Goal: Information Seeking & Learning: Learn about a topic

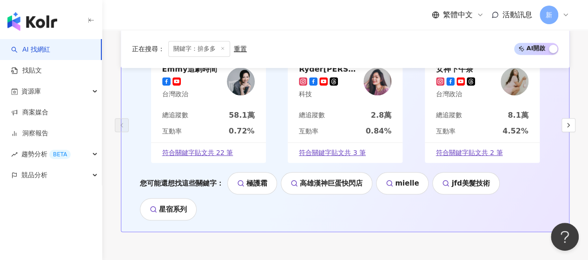
scroll to position [1766, 0]
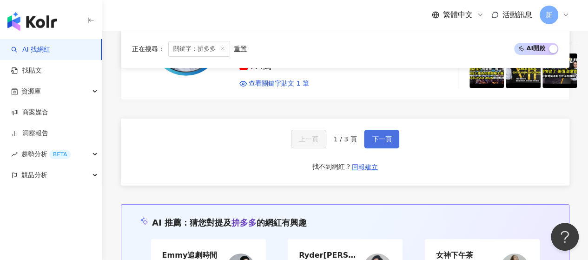
click at [383, 135] on span "下一頁" at bounding box center [382, 138] width 20 height 7
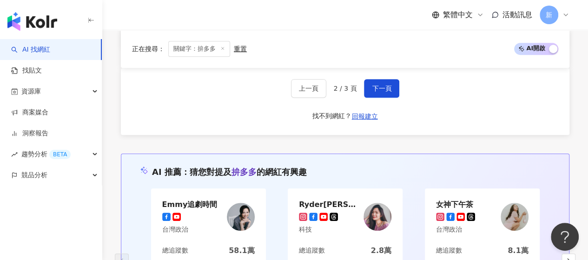
scroll to position [1851, 0]
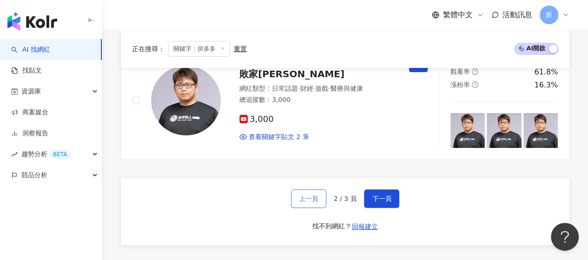
click at [309, 195] on span "上一頁" at bounding box center [309, 198] width 20 height 7
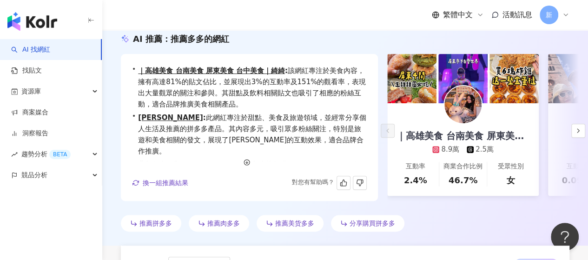
scroll to position [0, 0]
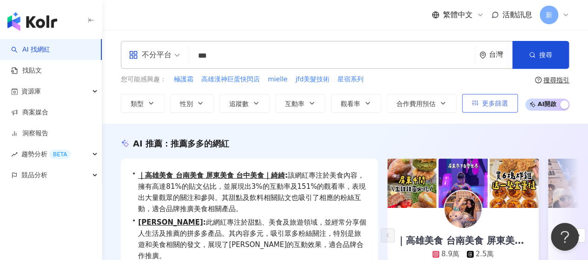
click at [488, 109] on button "更多篩選" at bounding box center [490, 103] width 56 height 19
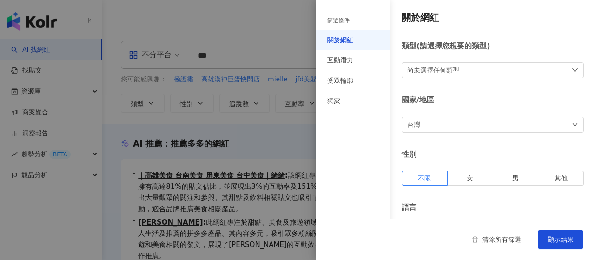
click at [123, 151] on div at bounding box center [297, 130] width 595 height 260
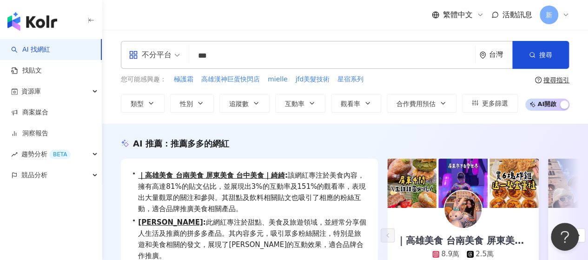
click at [246, 57] on input "***" at bounding box center [332, 56] width 278 height 18
click at [253, 33] on div "不分平台 拚多多 *** 台灣 搜尋 keyword 搜尋名稱、敘述、貼文含有關鍵字 “ 拚多多 ” 的網紅 您可能感興趣： 極護霜 高雄漢神巨蛋快閃店 mi…" at bounding box center [345, 77] width 486 height 94
click at [45, 19] on img "button" at bounding box center [32, 21] width 50 height 19
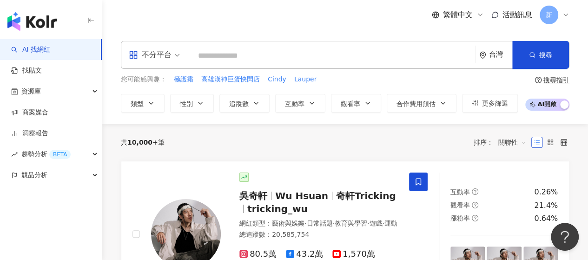
click at [256, 156] on div "共 10,000+ 筆 排序： 關聯性" at bounding box center [345, 142] width 448 height 37
click at [46, 175] on span "競品分析" at bounding box center [34, 174] width 26 height 21
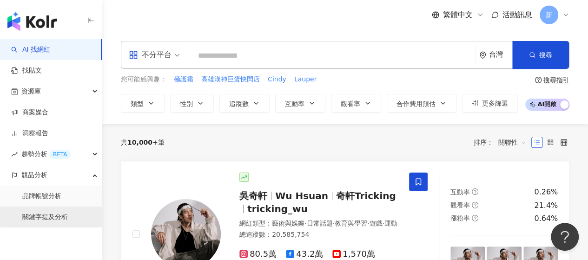
click at [42, 217] on link "關鍵字提及分析" at bounding box center [45, 216] width 46 height 9
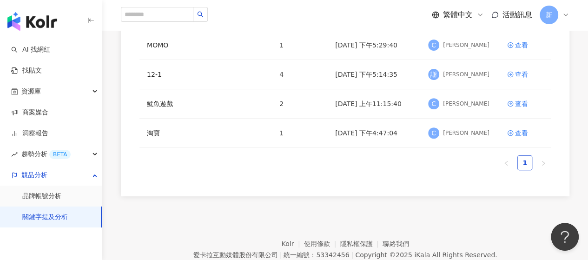
scroll to position [46, 0]
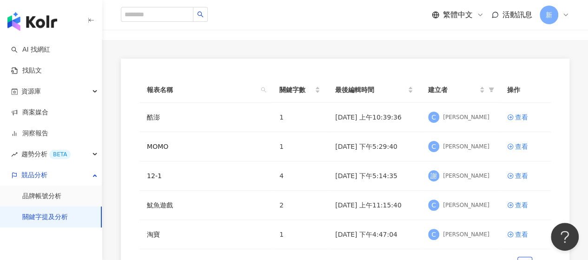
click at [566, 20] on div "新" at bounding box center [554, 15] width 30 height 19
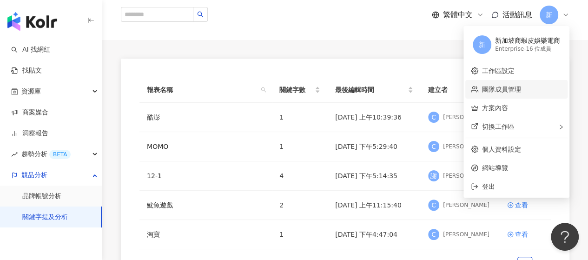
click at [521, 90] on link "團隊成員管理" at bounding box center [501, 88] width 39 height 7
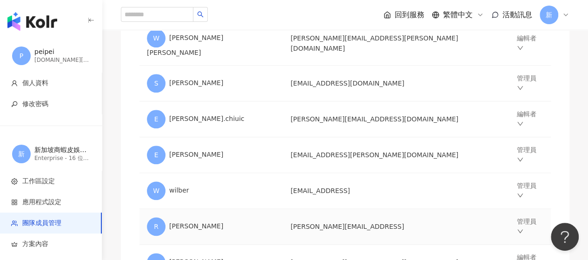
scroll to position [385, 0]
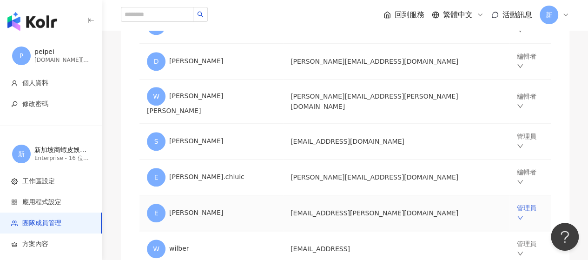
click at [517, 214] on icon "down" at bounding box center [520, 217] width 7 height 7
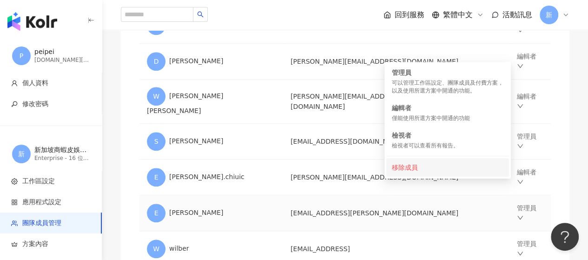
click at [483, 173] on li "移除成員" at bounding box center [447, 167] width 123 height 19
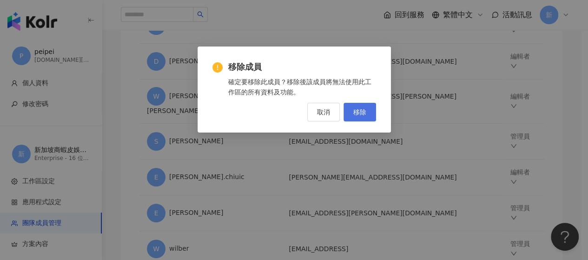
click at [358, 108] on span "移除" at bounding box center [359, 111] width 13 height 7
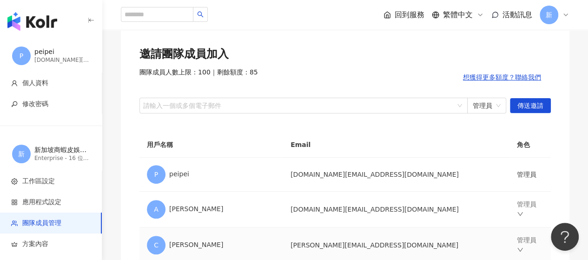
scroll to position [0, 0]
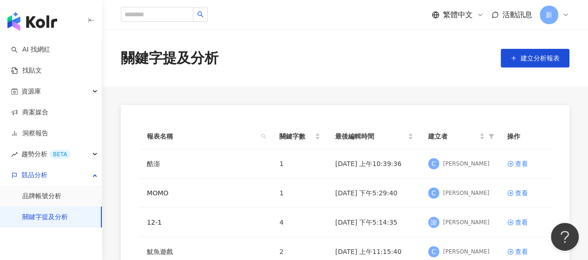
click at [560, 16] on div "新" at bounding box center [554, 15] width 30 height 19
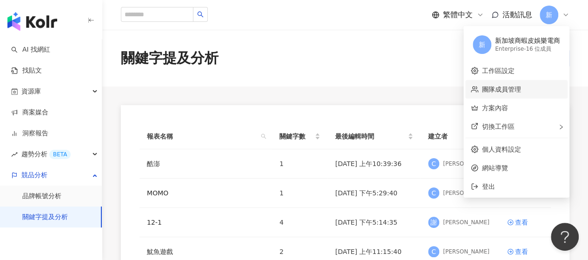
click at [521, 85] on link "團隊成員管理" at bounding box center [501, 88] width 39 height 7
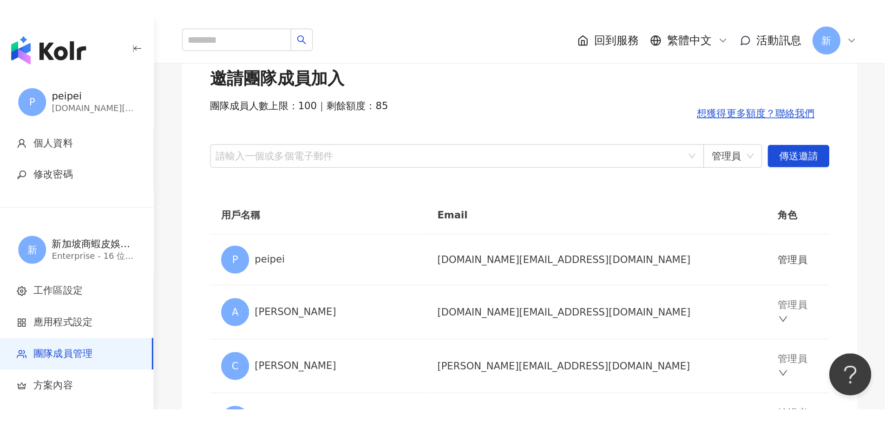
scroll to position [73, 0]
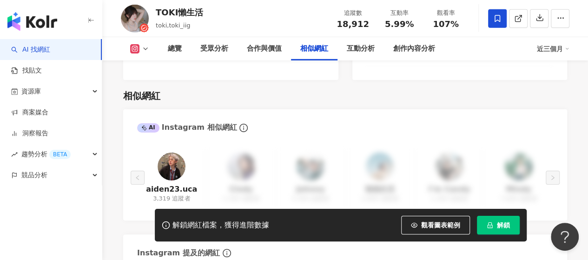
scroll to position [1268, 0]
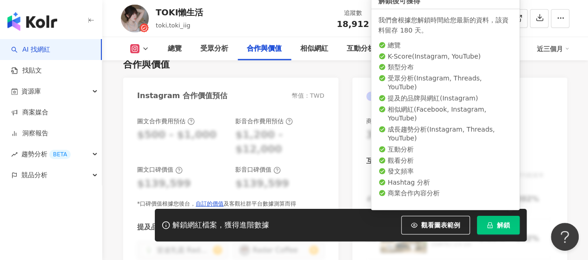
click at [499, 224] on span "解鎖" at bounding box center [503, 224] width 13 height 7
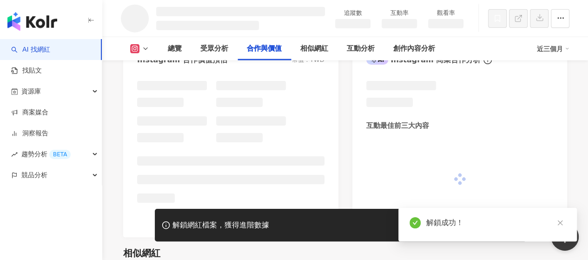
scroll to position [1159, 0]
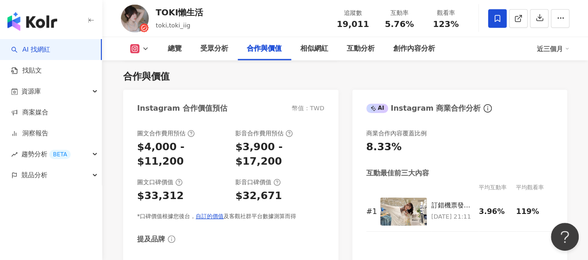
scroll to position [1285, 0]
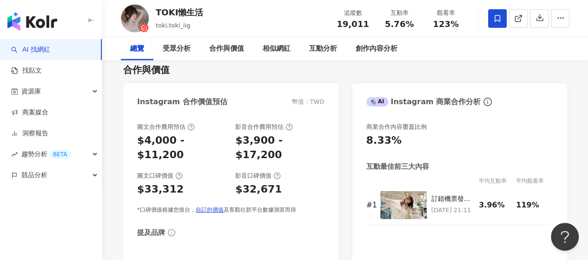
scroll to position [0, 0]
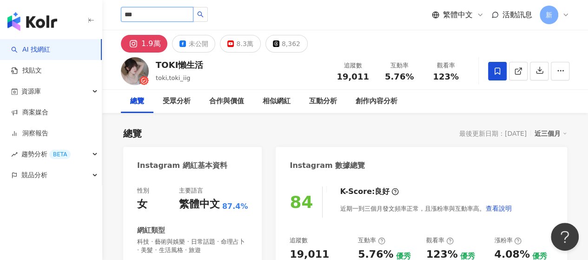
type input "***"
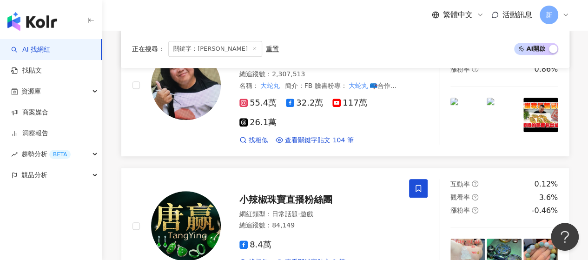
scroll to position [93, 0]
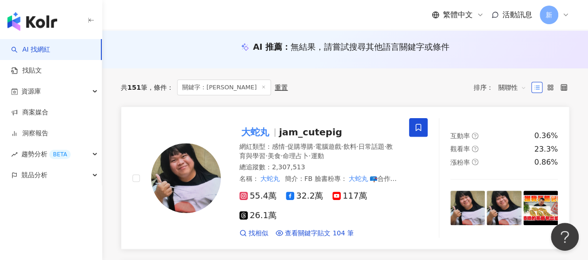
click at [352, 116] on link "大蛇丸 jam_cutepig 網紅類型 ： 感情 · 促購導購 · 電腦遊戲 · 飲料 · 日常話題 · 教育與學習 · 美食 · 命理占卜 · 運動 總追…" at bounding box center [345, 177] width 448 height 143
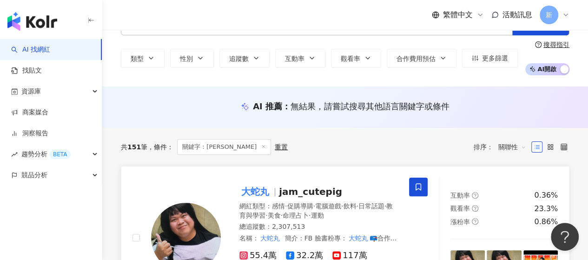
scroll to position [0, 0]
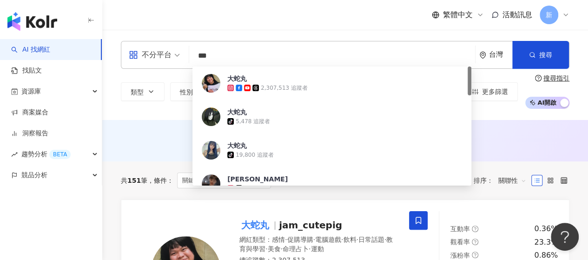
drag, startPoint x: 237, startPoint y: 56, endPoint x: 177, endPoint y: 50, distance: 61.2
click at [177, 50] on div "不分平台 *** 台灣 搜尋 f5387f8d-7ea3-4c38-8889-d20fc0d2aaa2 大蛇丸 2,307,513 追蹤者 大蛇丸 tikto…" at bounding box center [345, 55] width 448 height 28
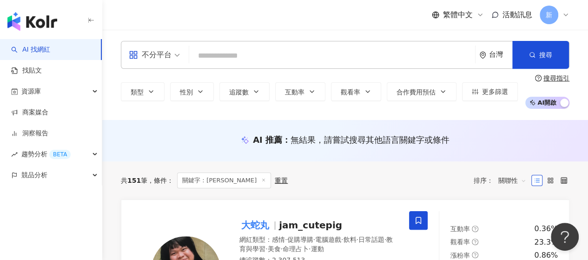
type input "*"
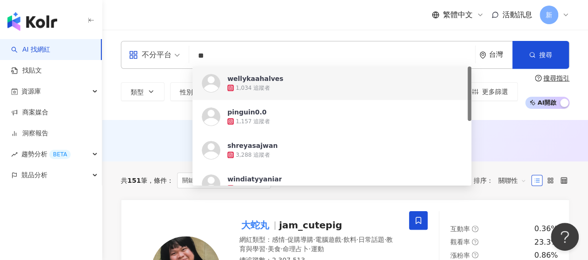
click at [202, 57] on input "**" at bounding box center [332, 56] width 278 height 18
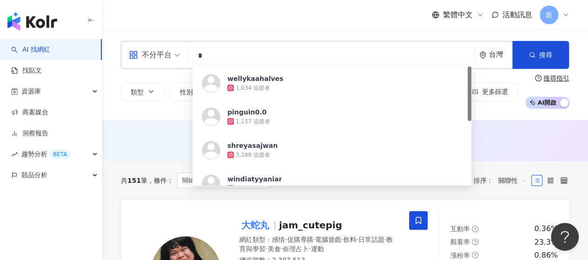
type input "**"
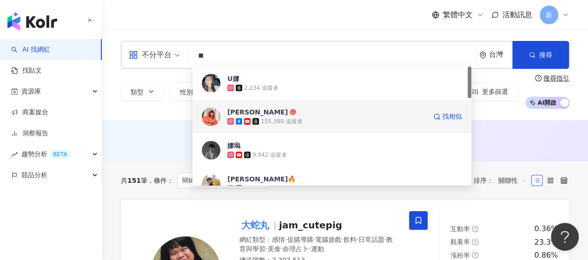
click at [354, 118] on div "155,380 追蹤者" at bounding box center [326, 121] width 199 height 9
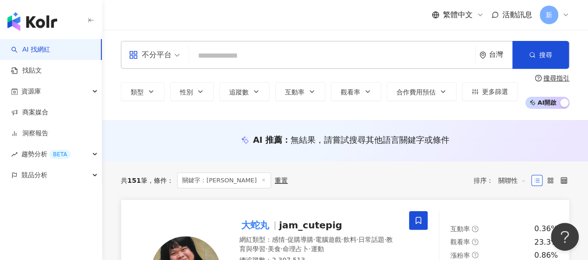
click at [344, 226] on div "大蛇丸 jam_cutepig" at bounding box center [318, 224] width 158 height 13
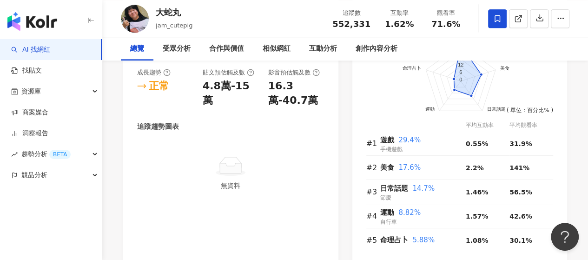
scroll to position [720, 0]
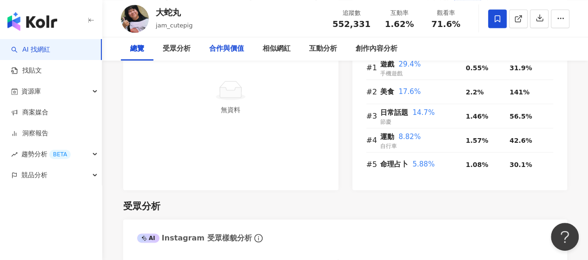
click at [233, 48] on div "合作與價值" at bounding box center [226, 48] width 35 height 11
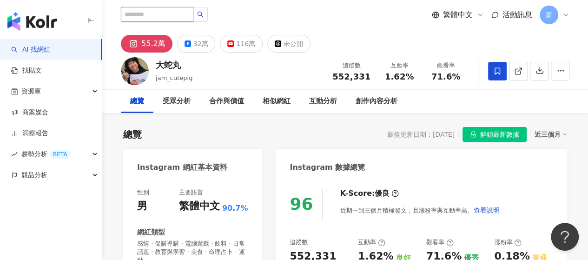
click at [184, 16] on input "search" at bounding box center [157, 14] width 72 height 15
type input "**"
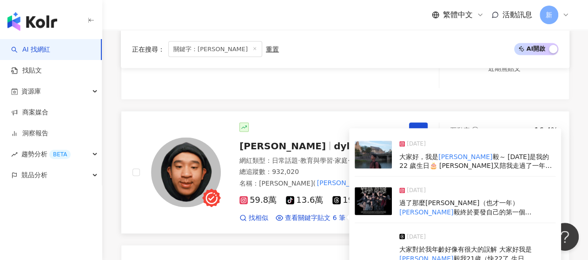
scroll to position [870, 0]
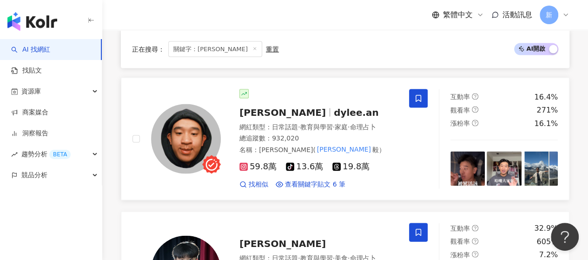
click at [316, 89] on div at bounding box center [318, 93] width 158 height 9
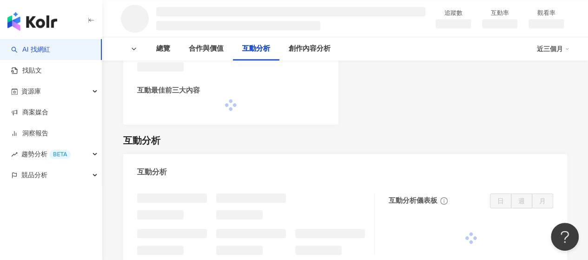
scroll to position [652, 0]
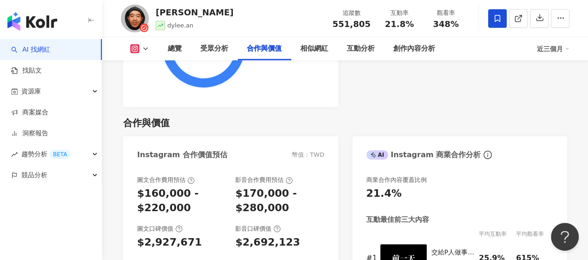
scroll to position [1262, 0]
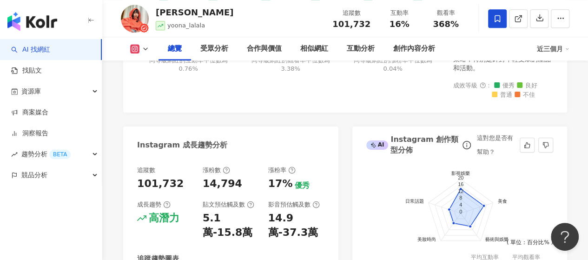
scroll to position [609, 0]
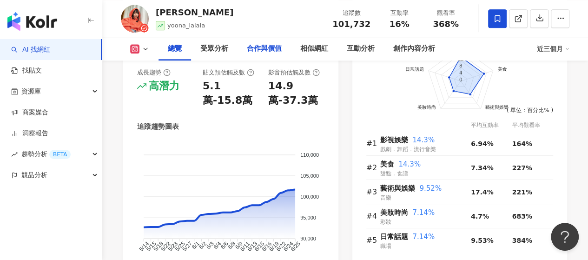
click at [272, 47] on div "合作與價值" at bounding box center [264, 48] width 35 height 11
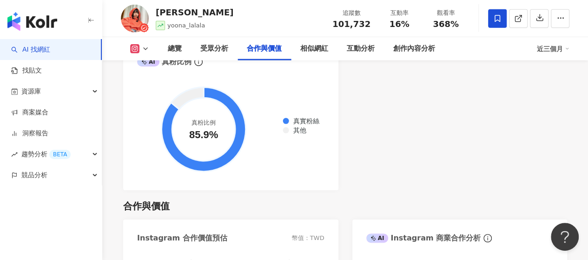
scroll to position [1275, 0]
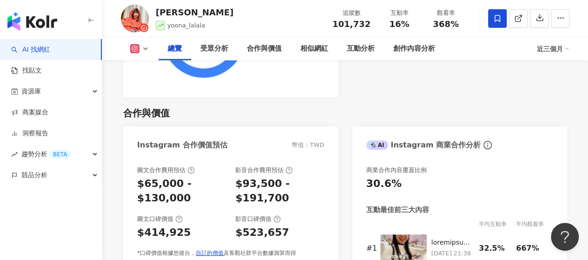
scroll to position [609, 0]
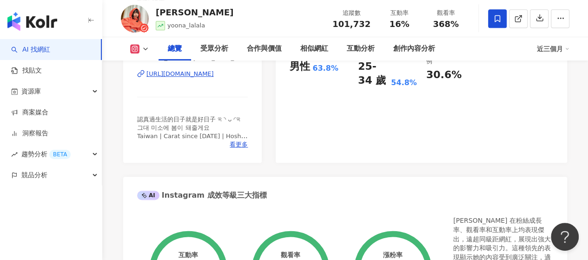
scroll to position [232, 0]
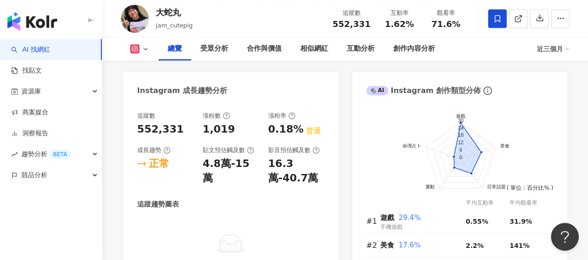
scroll to position [558, 0]
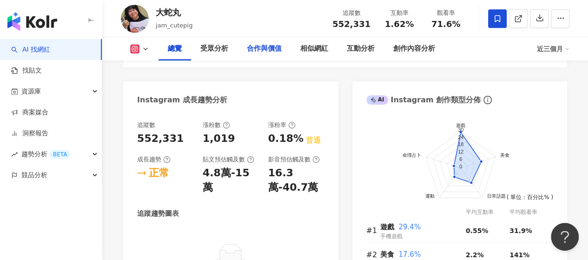
click at [277, 44] on div "合作與價值" at bounding box center [264, 48] width 35 height 11
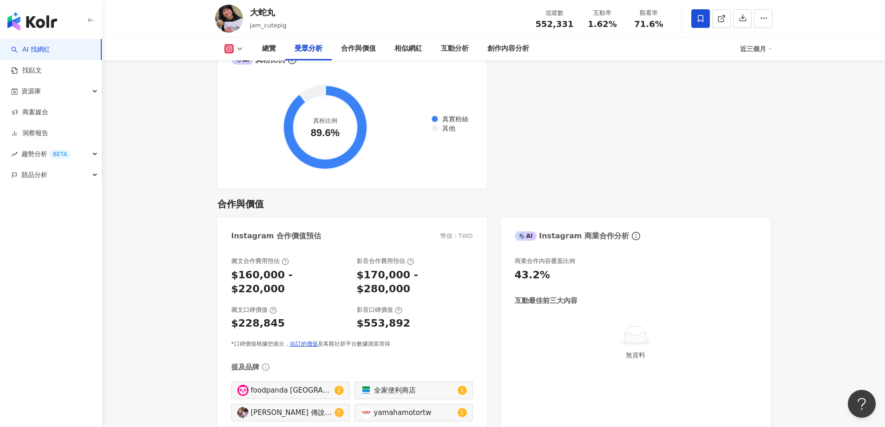
scroll to position [1113, 0]
